Goal: Transaction & Acquisition: Purchase product/service

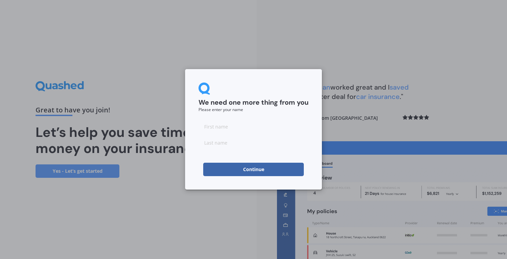
click at [225, 128] on input at bounding box center [253, 126] width 110 height 13
type input "[PERSON_NAME]"
click at [215, 145] on input at bounding box center [253, 142] width 110 height 13
type input "kos"
click at [238, 116] on form "We need one more thing from you Please enter your name [PERSON_NAME] Continue" at bounding box center [253, 128] width 110 height 93
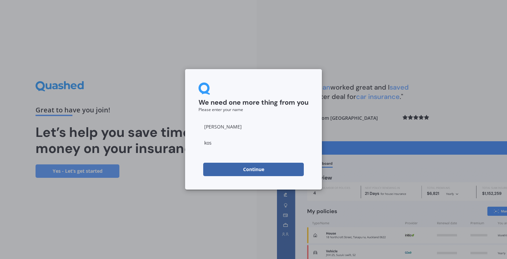
click at [231, 164] on button "Continue" at bounding box center [253, 169] width 101 height 13
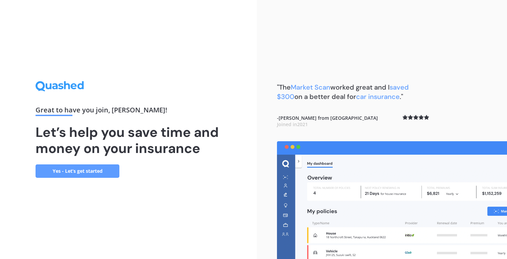
click at [105, 174] on link "Yes - Let’s get started" at bounding box center [78, 170] width 84 height 13
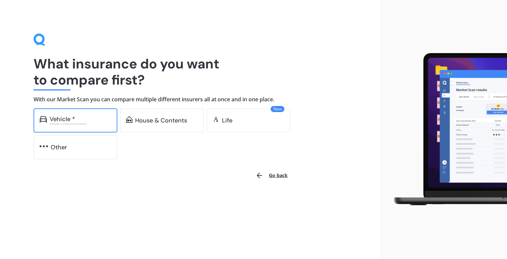
click at [68, 116] on div "Vehicle *" at bounding box center [62, 119] width 25 height 7
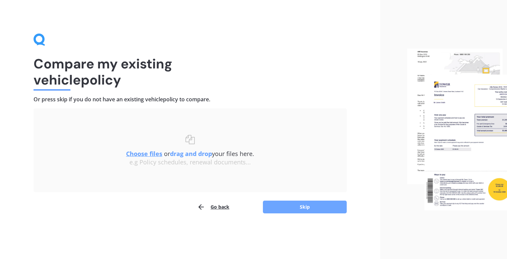
click at [282, 211] on button "Skip" at bounding box center [305, 206] width 84 height 13
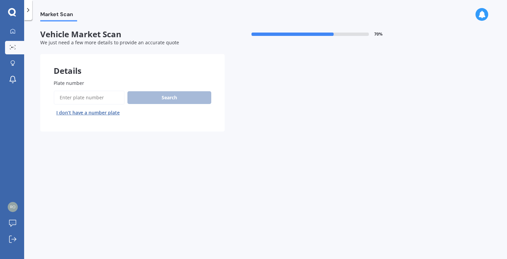
click at [104, 97] on input "Plate number" at bounding box center [89, 97] width 71 height 14
type input "rbu876"
click at [149, 91] on button "Search" at bounding box center [169, 97] width 84 height 13
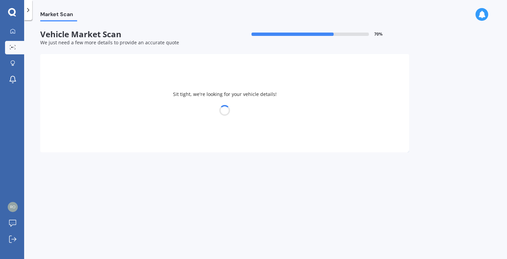
select select "SUZUKI"
select select "SX4"
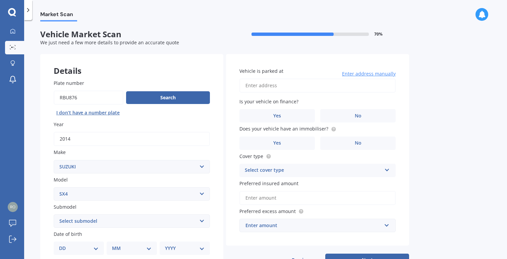
click at [65, 98] on input "Plate number" at bounding box center [89, 97] width 70 height 14
type input "rgu876"
click at [132, 98] on button "Search" at bounding box center [168, 97] width 84 height 13
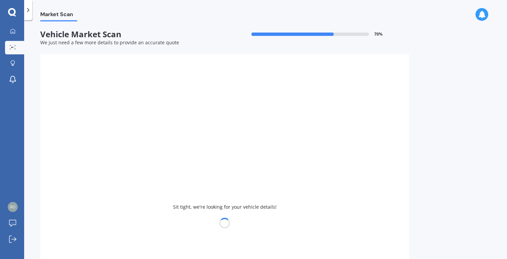
type input "2013"
select select "HYUNDAI"
select select
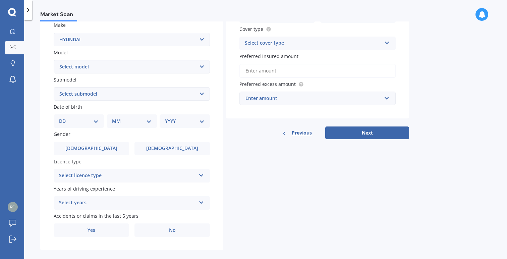
scroll to position [137, 0]
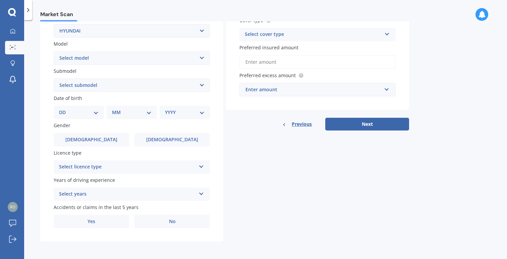
click at [82, 113] on select "DD 01 02 03 04 05 06 07 08 09 10 11 12 13 14 15 16 17 18 19 20 21 22 23 24 25 2…" at bounding box center [79, 112] width 40 height 7
select select "01"
click at [64, 109] on select "DD 01 02 03 04 05 06 07 08 09 10 11 12 13 14 15 16 17 18 19 20 21 22 23 24 25 2…" at bounding box center [79, 112] width 40 height 7
click at [115, 117] on div "MM 01 02 03 04 05 06 07 08 09 10 11 12" at bounding box center [133, 112] width 48 height 13
click at [123, 116] on div "MM 01 02 03 04 05 06 07 08 09 10 11 12" at bounding box center [133, 112] width 48 height 13
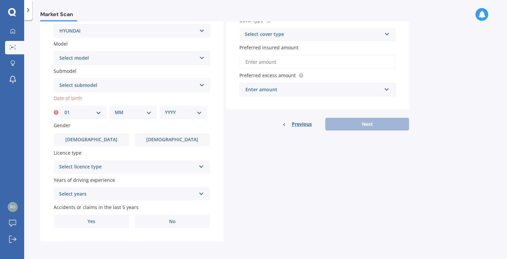
click at [146, 114] on select "MM 01 02 03 04 05 06 07 08 09 10 11 12" at bounding box center [133, 112] width 37 height 7
select select "03"
click at [115, 109] on select "MM 01 02 03 04 05 06 07 08 09 10 11 12" at bounding box center [133, 112] width 37 height 7
click at [183, 110] on select "YYYY 2025 2024 2023 2022 2021 2020 2019 2018 2017 2016 2015 2014 2013 2012 2011…" at bounding box center [183, 112] width 37 height 7
select select "2004"
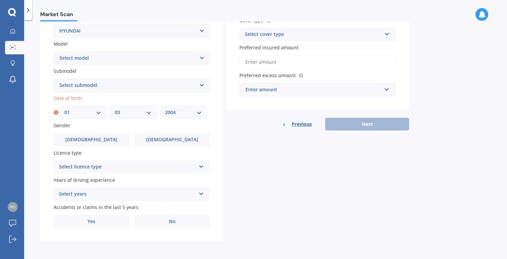
click at [165, 109] on select "YYYY 2025 2024 2023 2022 2021 2020 2019 2018 2017 2016 2015 2014 2013 2012 2011…" at bounding box center [183, 112] width 37 height 7
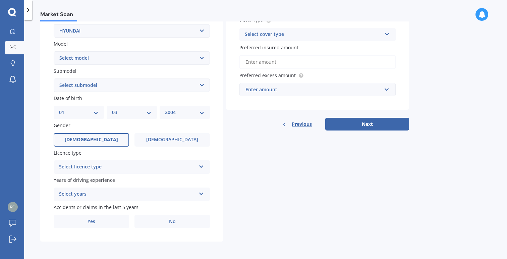
click at [88, 142] on label "[DEMOGRAPHIC_DATA]" at bounding box center [91, 139] width 75 height 13
click at [0, 0] on input "[DEMOGRAPHIC_DATA]" at bounding box center [0, 0] width 0 height 0
click at [108, 172] on div "Select licence type NZ Full NZ Restricted NZ Learners [GEOGRAPHIC_DATA] [GEOGRA…" at bounding box center [132, 166] width 156 height 13
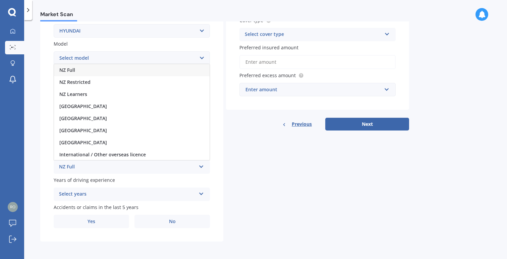
click at [85, 71] on div "NZ Full" at bounding box center [131, 70] width 155 height 12
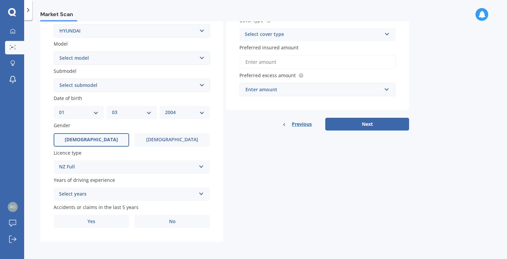
click at [98, 190] on div "Select years" at bounding box center [127, 194] width 137 height 8
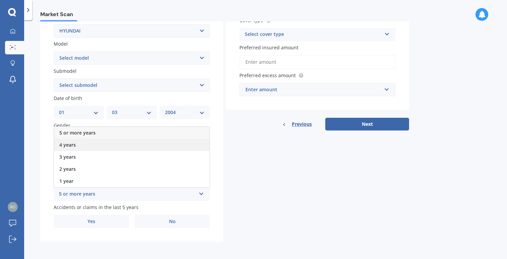
click at [83, 142] on div "4 years" at bounding box center [131, 145] width 155 height 12
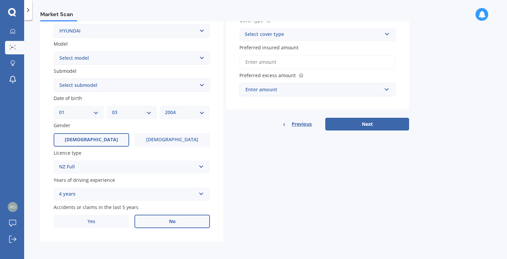
click at [151, 220] on label "No" at bounding box center [171, 220] width 75 height 13
click at [0, 0] on input "No" at bounding box center [0, 0] width 0 height 0
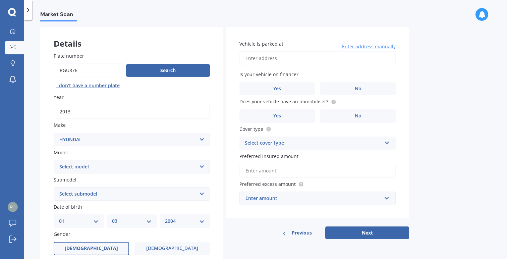
scroll to position [26, 0]
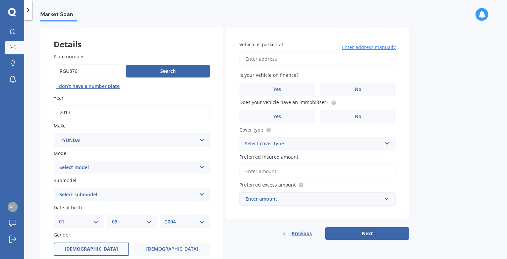
click at [263, 59] on input "Vehicle is parked at" at bounding box center [317, 59] width 156 height 14
type input "[STREET_ADDRESS]"
click at [334, 59] on input "[STREET_ADDRESS]" at bounding box center [317, 59] width 156 height 14
click at [400, 78] on div "Vehicle is parked at [STREET_ADDRESS] Enter address manually Is your vehicle on…" at bounding box center [317, 123] width 183 height 192
click at [333, 85] on label "No" at bounding box center [357, 88] width 75 height 13
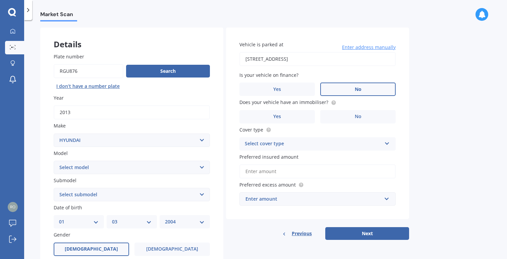
click at [0, 0] on input "No" at bounding box center [0, 0] width 0 height 0
click at [324, 117] on label "No" at bounding box center [357, 116] width 75 height 13
click at [0, 0] on input "No" at bounding box center [0, 0] width 0 height 0
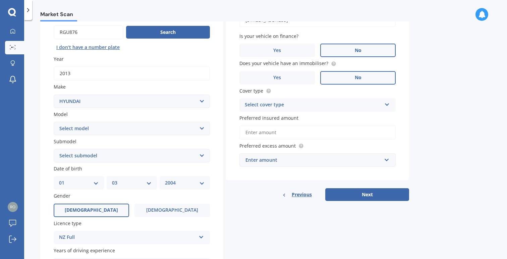
scroll to position [66, 0]
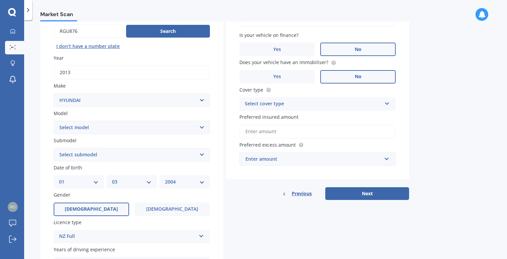
click at [312, 103] on div "Select cover type" at bounding box center [313, 104] width 137 height 8
click at [299, 115] on div "Comprehensive" at bounding box center [317, 117] width 155 height 12
click at [282, 128] on input "Preferred insured amount" at bounding box center [317, 131] width 156 height 14
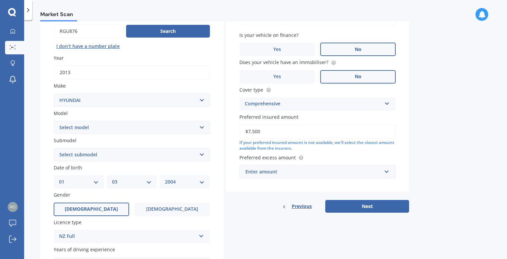
type input "$7,500"
click at [330, 146] on div "If your preferred insured amount is not available, we'll select the closest amo…" at bounding box center [317, 145] width 156 height 11
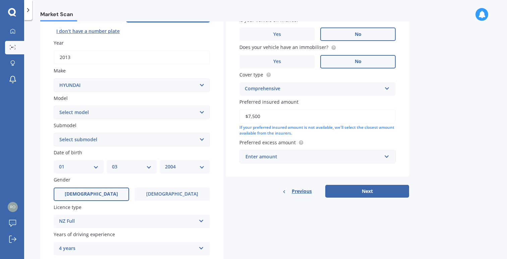
scroll to position [82, 0]
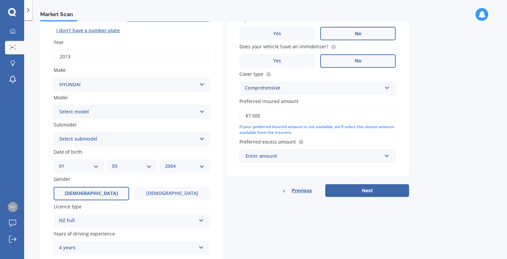
click at [294, 156] on div "Enter amount" at bounding box center [313, 155] width 136 height 7
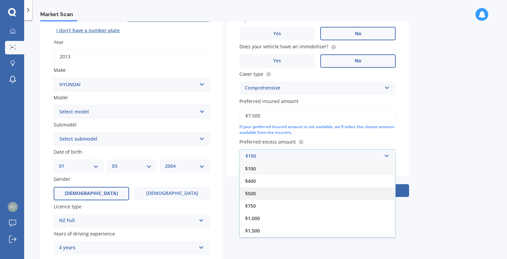
click at [277, 192] on div "$500" at bounding box center [317, 193] width 155 height 12
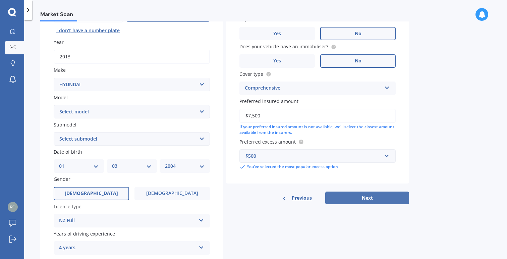
click at [345, 195] on button "Next" at bounding box center [367, 197] width 84 height 13
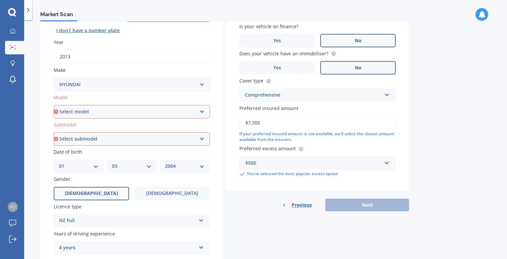
click at [99, 111] on select "Select model Accent Atoz Coupe Elantra Excel FX Coupe [PERSON_NAME] Grandeur H1…" at bounding box center [132, 111] width 156 height 13
select select "I40"
click at [54, 105] on select "Select model Accent Atoz Coupe Elantra Excel FX Coupe [PERSON_NAME] Grandeur H1…" at bounding box center [132, 111] width 156 height 13
click at [87, 138] on select "Select submodel" at bounding box center [132, 138] width 156 height 13
select select "1.7 DIESEL"
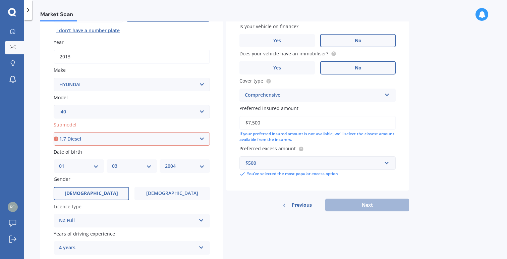
click at [54, 133] on select "Select submodel (All) 1.7 Diesel 2 CRDI 1.7D/7AM/SL/4DR" at bounding box center [132, 138] width 156 height 13
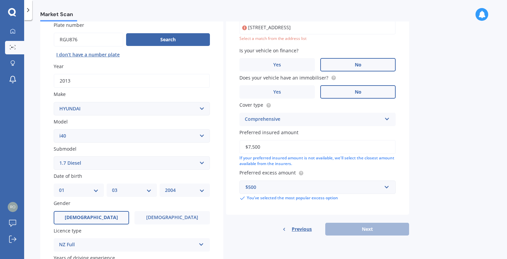
scroll to position [46, 0]
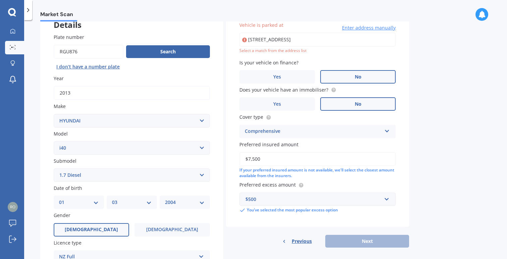
click at [291, 45] on input "[STREET_ADDRESS]" at bounding box center [317, 40] width 156 height 14
click at [293, 42] on input "[STREET_ADDRESS]" at bounding box center [317, 40] width 156 height 14
click at [328, 41] on input "[STREET_ADDRESS]" at bounding box center [317, 40] width 156 height 14
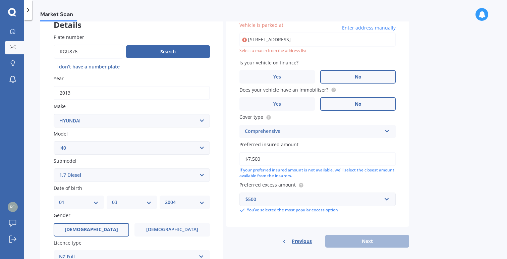
drag, startPoint x: 333, startPoint y: 41, endPoint x: 260, endPoint y: 40, distance: 72.4
click at [260, 40] on input "[STREET_ADDRESS]" at bounding box center [317, 40] width 156 height 14
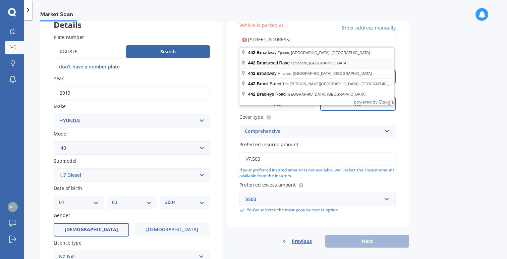
type input "[STREET_ADDRESS]"
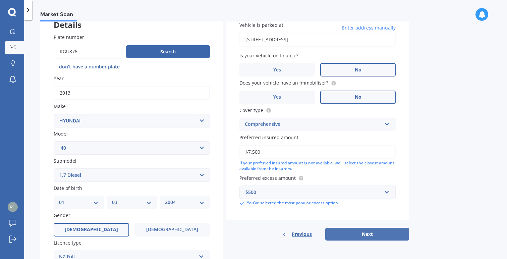
click at [364, 232] on button "Next" at bounding box center [367, 234] width 84 height 13
select select "01"
select select "03"
select select "2004"
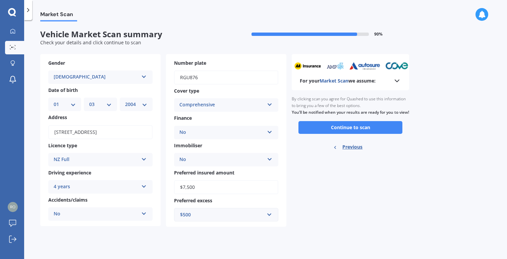
scroll to position [0, 0]
click at [355, 134] on button "Continue to scan" at bounding box center [350, 127] width 104 height 13
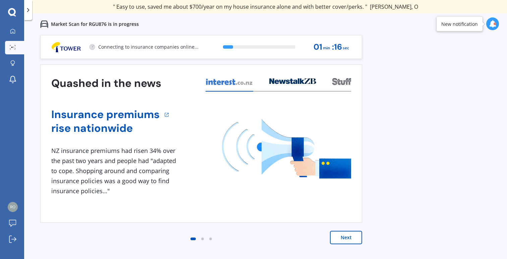
click at [345, 235] on button "Next" at bounding box center [346, 237] width 32 height 13
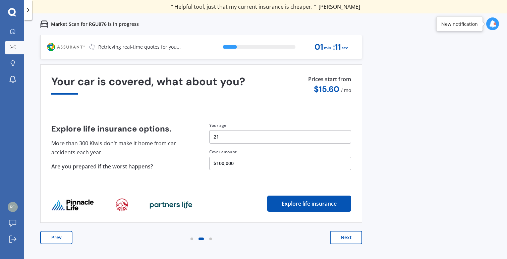
click at [345, 235] on button "Next" at bounding box center [346, 237] width 32 height 13
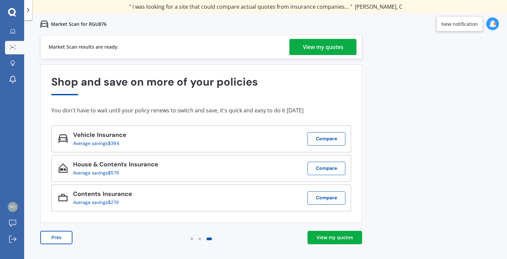
click at [324, 238] on div "View my quotes" at bounding box center [334, 237] width 37 height 7
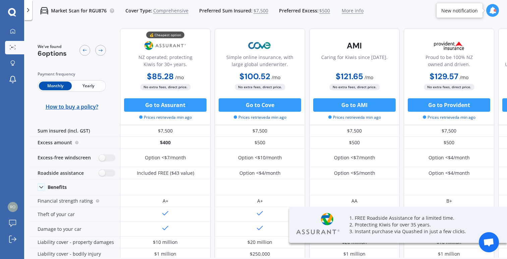
click at [94, 90] on div "Monthly Yearly" at bounding box center [72, 85] width 68 height 11
click at [89, 88] on span "Yearly" at bounding box center [88, 85] width 33 height 9
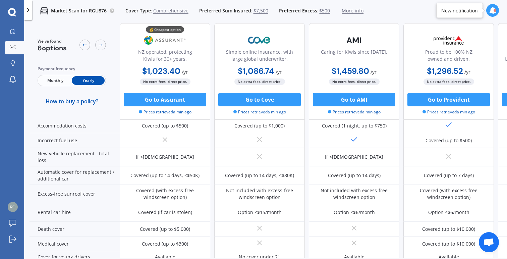
scroll to position [209, 0]
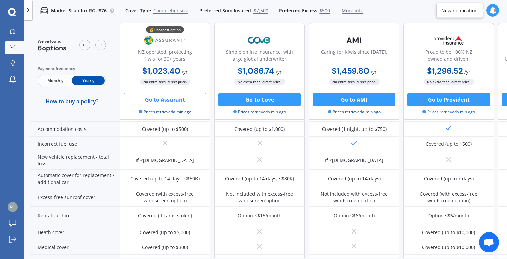
click at [168, 96] on button "Go to Assurant" at bounding box center [165, 99] width 82 height 13
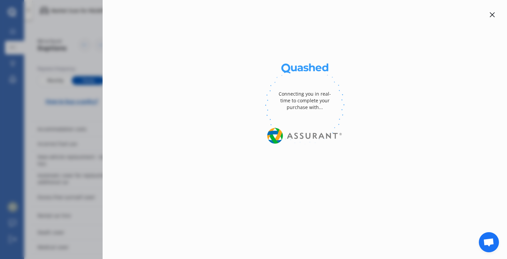
select select "full"
select select "0"
select select "[GEOGRAPHIC_DATA]"
select select "HYUNDAI"
select select "I40"
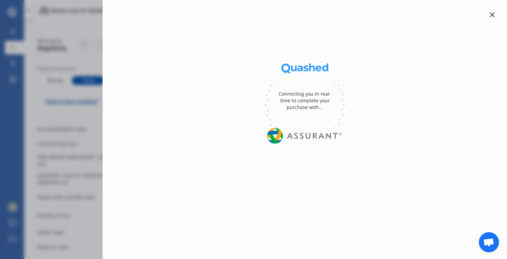
select select "1.7 DIESEL"
